Goal: Transaction & Acquisition: Purchase product/service

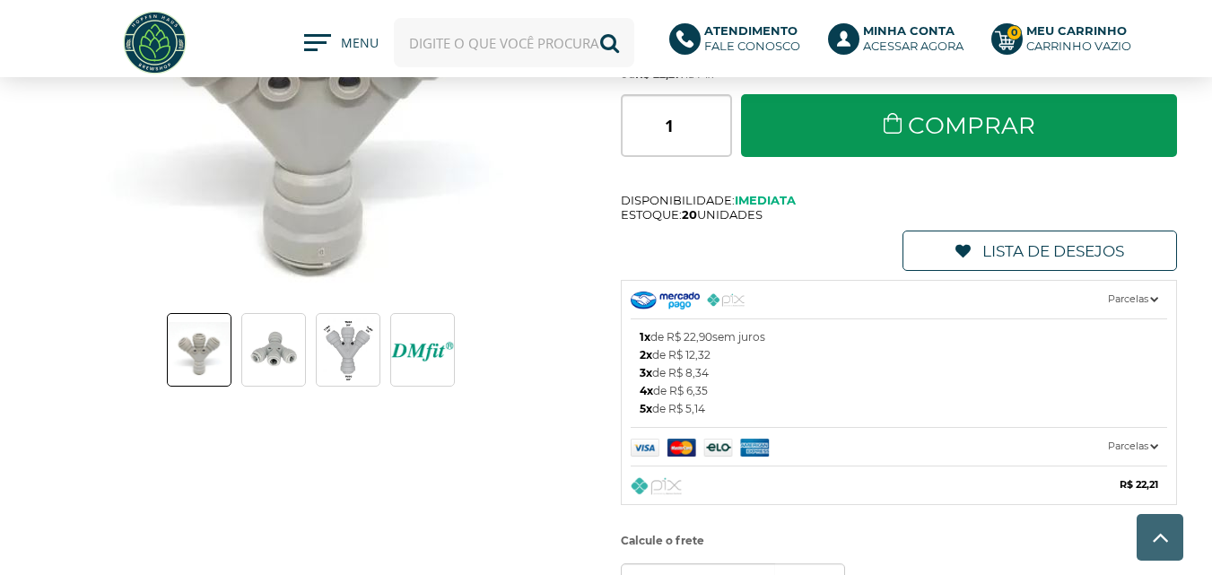
scroll to position [179, 0]
click at [282, 346] on img at bounding box center [273, 349] width 63 height 57
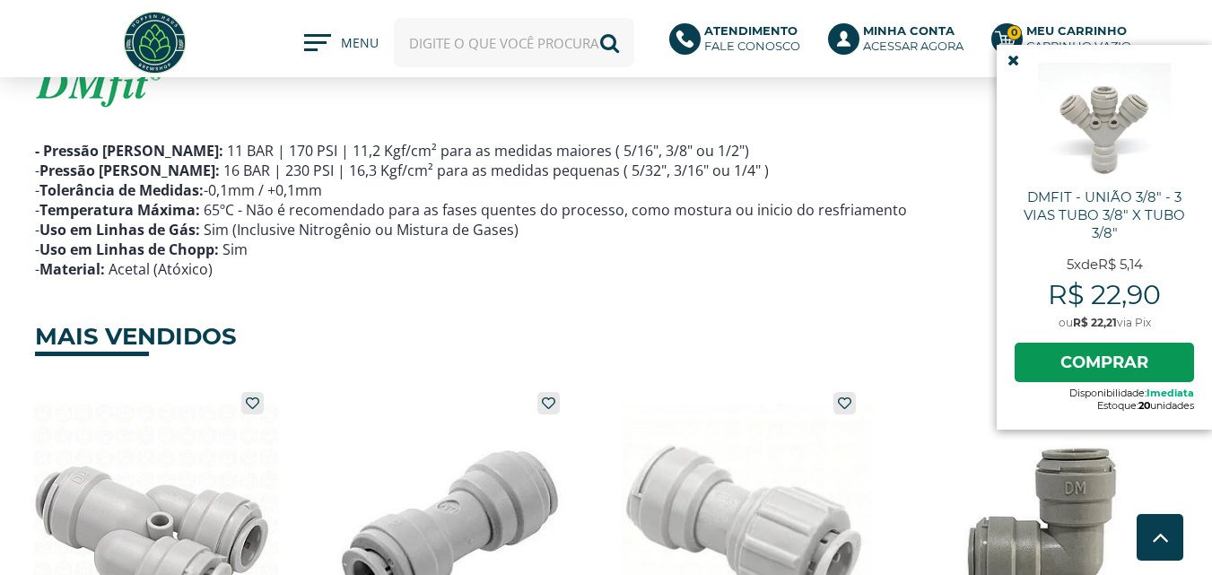
scroll to position [807, 0]
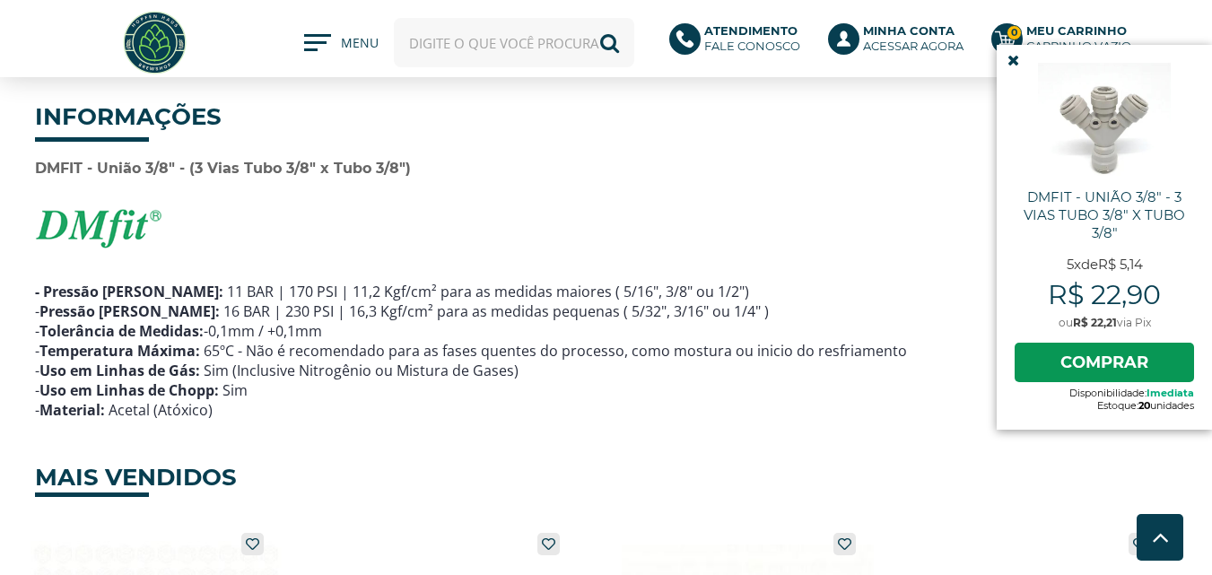
click at [444, 29] on input "text" at bounding box center [514, 42] width 240 height 49
paste input "Tubo in Tubo DMT 3/8″ x 1/2″ x 18mm"
type input "Tubo in Tubo DMT 3/8″ x 1/2″ x 18mm"
click at [585, 18] on button "Buscar" at bounding box center [609, 42] width 49 height 49
